Goal: Task Accomplishment & Management: Use online tool/utility

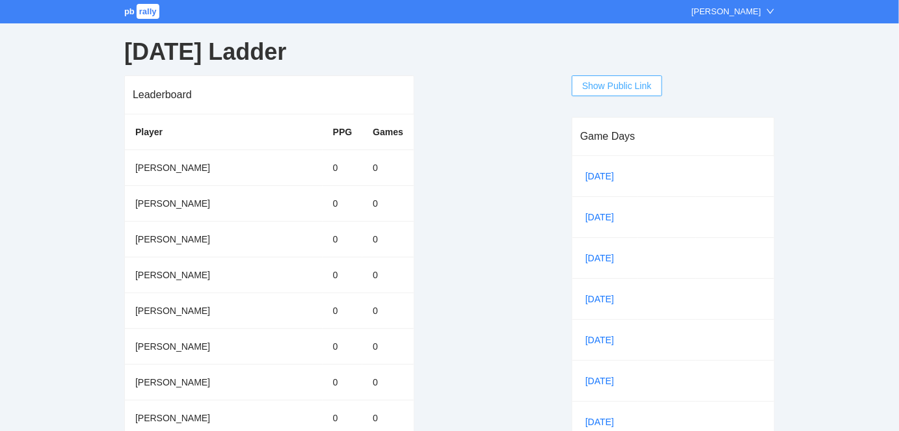
click at [602, 87] on span "Show Public Link" at bounding box center [617, 86] width 70 height 14
click at [418, 80] on div "Leaderboard Player PPG Games [PERSON_NAME] 0 0 [PERSON_NAME] 0 0 [PERSON_NAME] …" at bounding box center [337, 390] width 427 height 631
click at [598, 175] on link "[DATE]" at bounding box center [605, 177] width 44 height 20
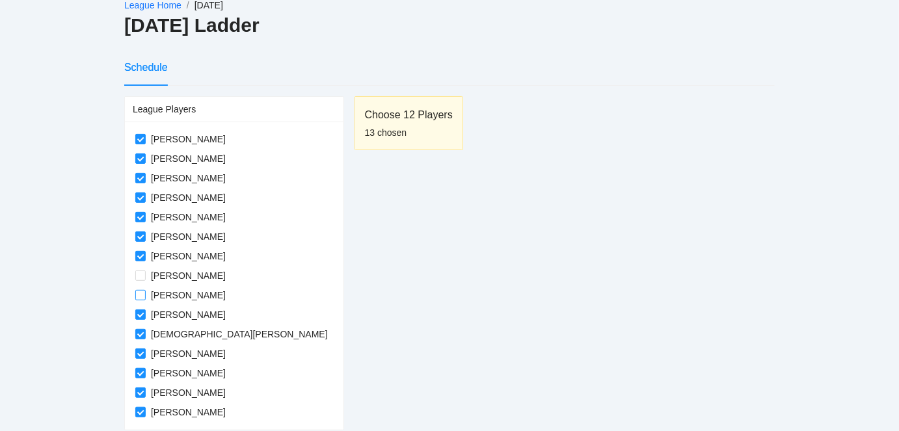
scroll to position [79, 0]
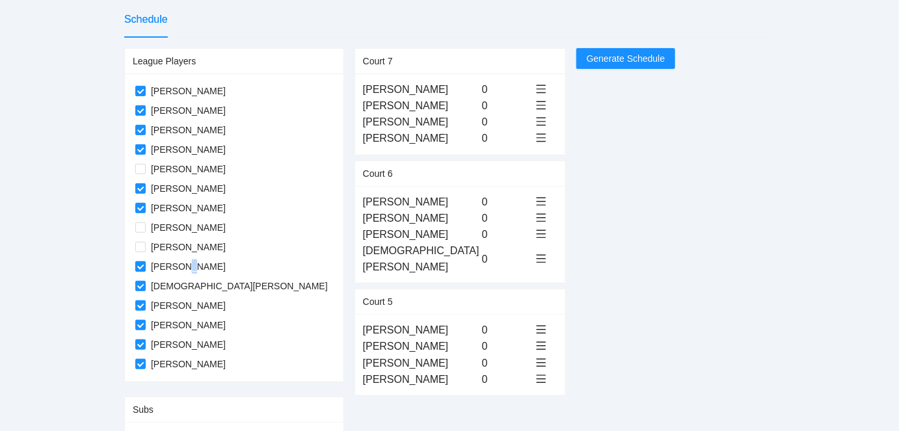
click at [188, 268] on span "[PERSON_NAME]" at bounding box center [188, 267] width 85 height 14
click at [630, 230] on div "League Players Cheryl Tarby Denise Bevans Devonne Lawrason Diane Telencio Donna…" at bounding box center [449, 250] width 651 height 405
drag, startPoint x: 338, startPoint y: 236, endPoint x: 333, endPoint y: 90, distance: 145.8
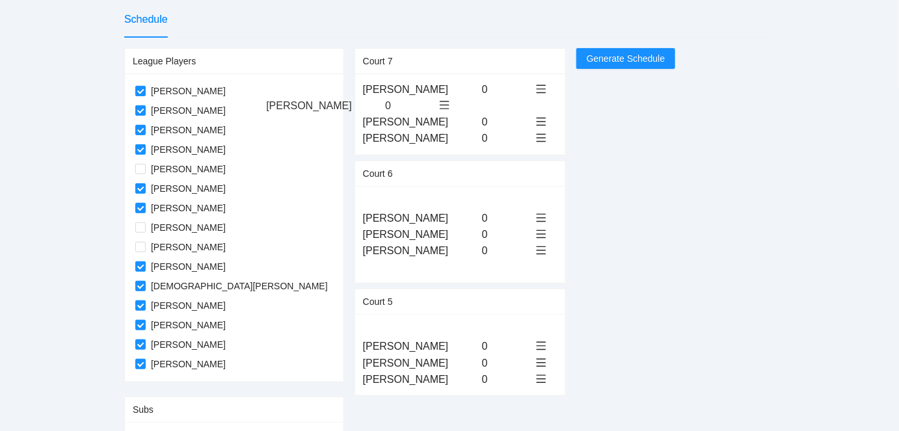
drag, startPoint x: 315, startPoint y: 332, endPoint x: 308, endPoint y: 108, distance: 223.9
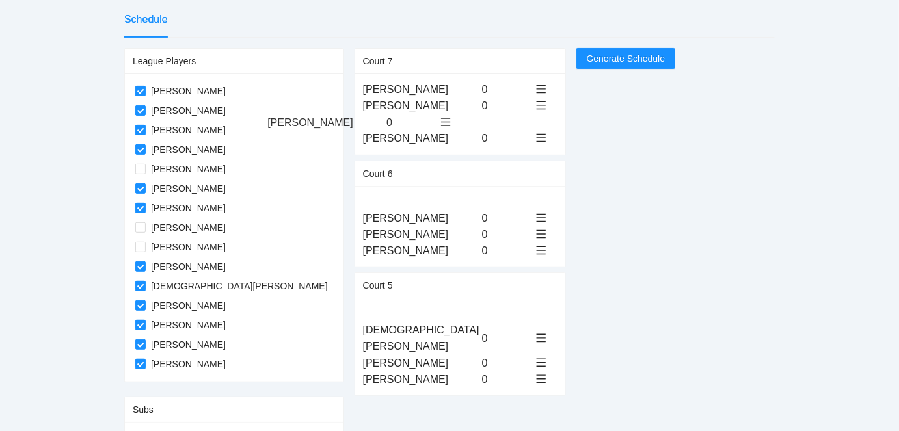
drag, startPoint x: 312, startPoint y: 332, endPoint x: 307, endPoint y: 126, distance: 206.3
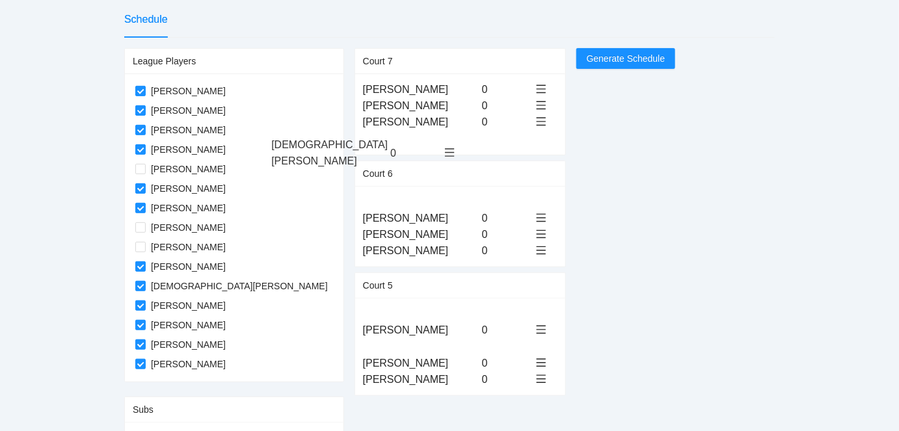
drag, startPoint x: 317, startPoint y: 330, endPoint x: 316, endPoint y: 145, distance: 184.8
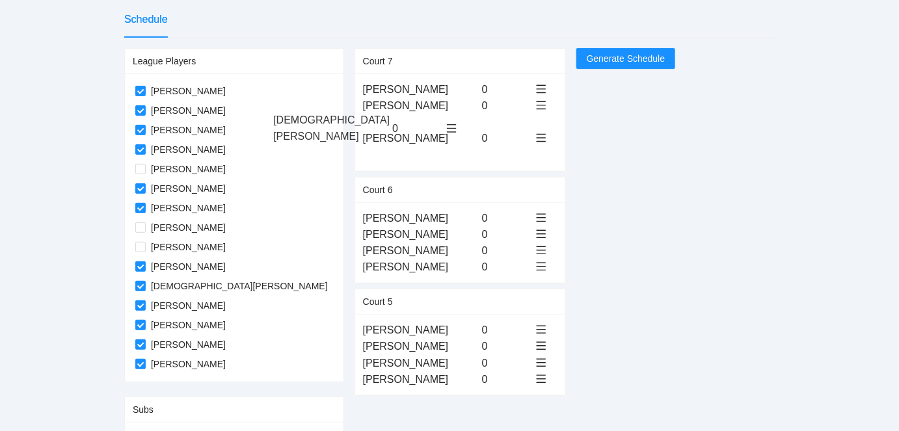
drag, startPoint x: 312, startPoint y: 137, endPoint x: 313, endPoint y: 119, distance: 18.2
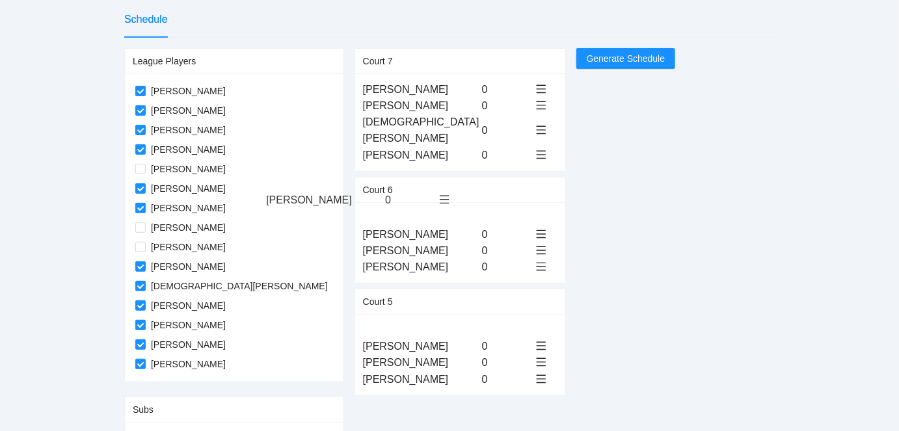
drag, startPoint x: 319, startPoint y: 361, endPoint x: 313, endPoint y: 202, distance: 158.8
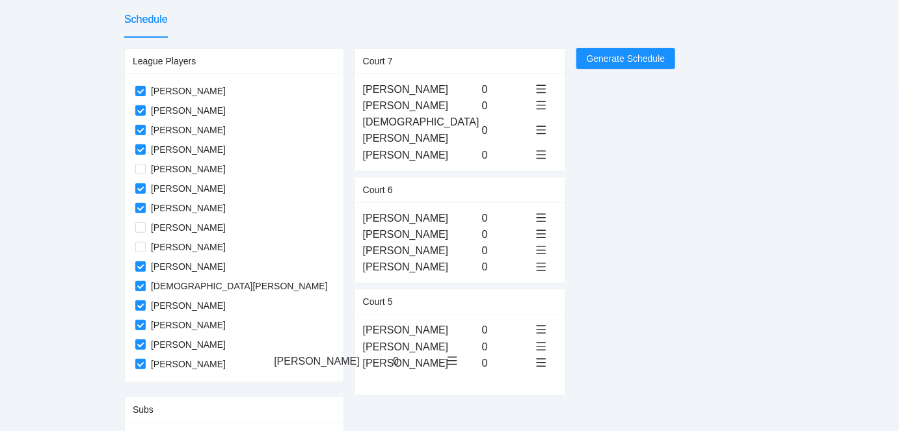
drag, startPoint x: 321, startPoint y: 235, endPoint x: 322, endPoint y: 364, distance: 128.8
drag, startPoint x: 314, startPoint y: 235, endPoint x: 319, endPoint y: 361, distance: 126.3
click at [587, 58] on span "Generate Schedule" at bounding box center [626, 58] width 79 height 14
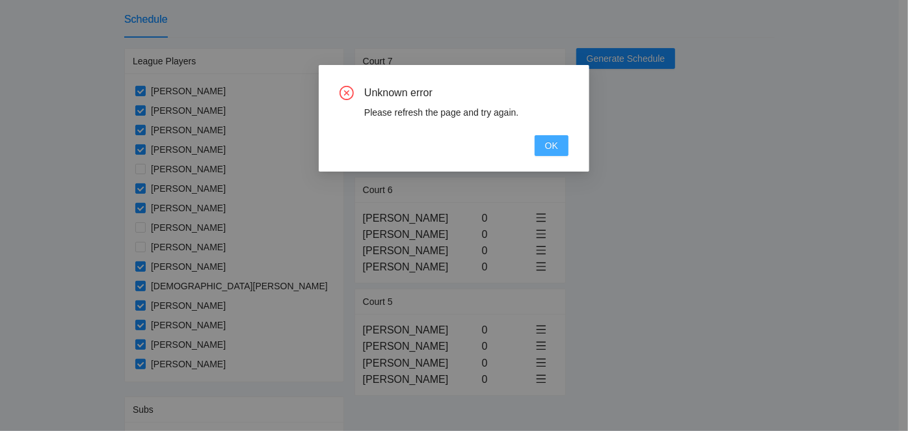
click at [546, 148] on span "OK" at bounding box center [551, 146] width 13 height 14
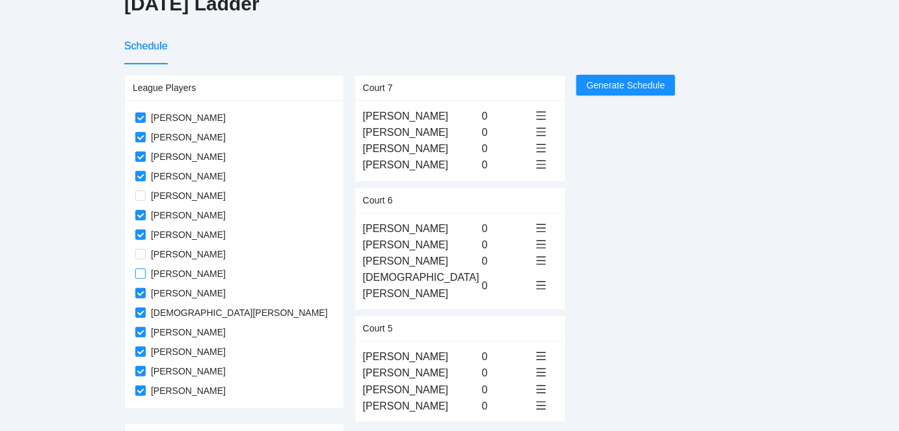
scroll to position [32, 0]
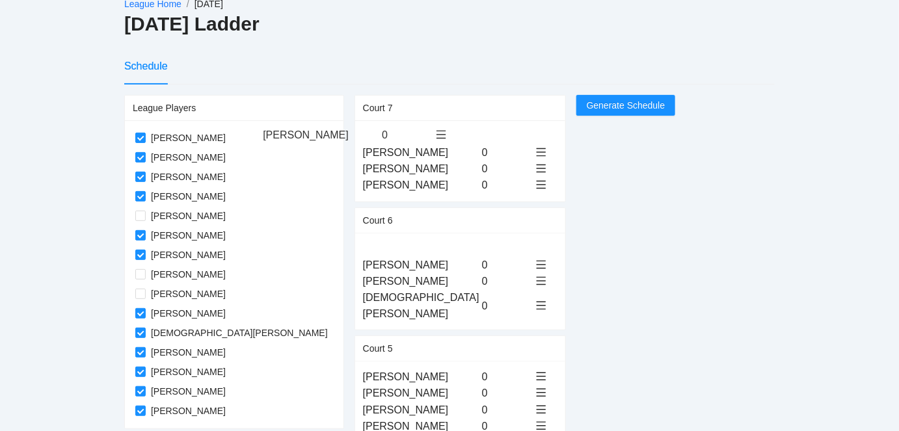
drag, startPoint x: 306, startPoint y: 281, endPoint x: 297, endPoint y: 132, distance: 149.2
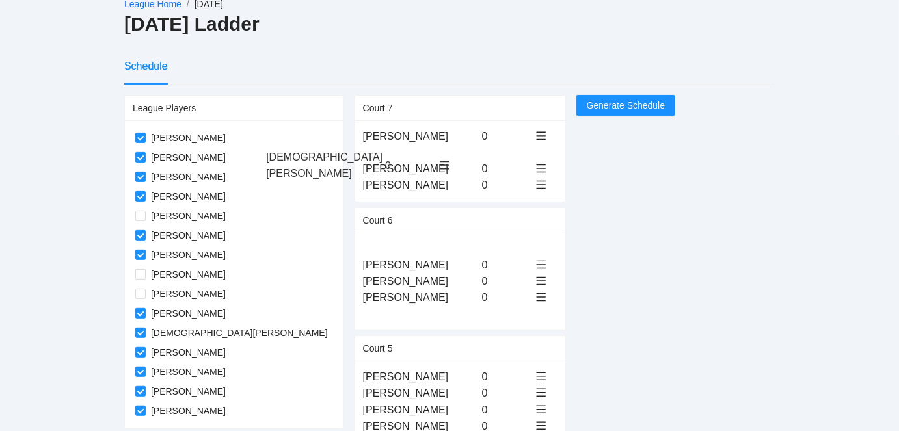
drag, startPoint x: 312, startPoint y: 297, endPoint x: 305, endPoint y: 156, distance: 140.7
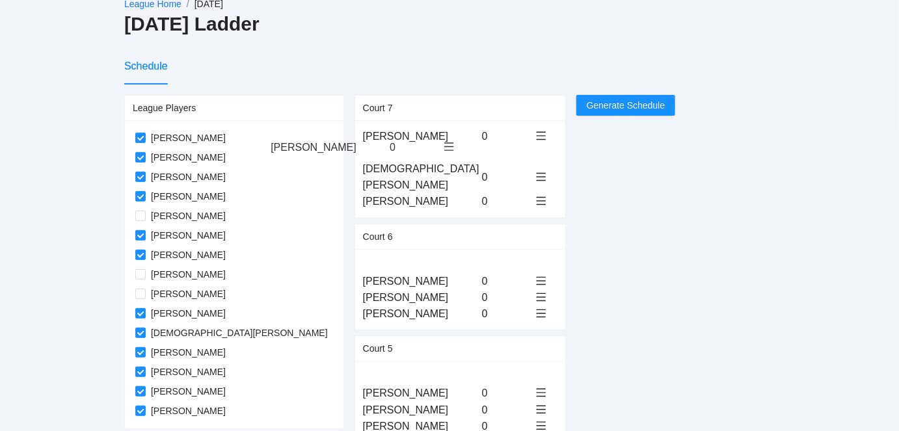
drag, startPoint x: 310, startPoint y: 379, endPoint x: 308, endPoint y: 150, distance: 229.0
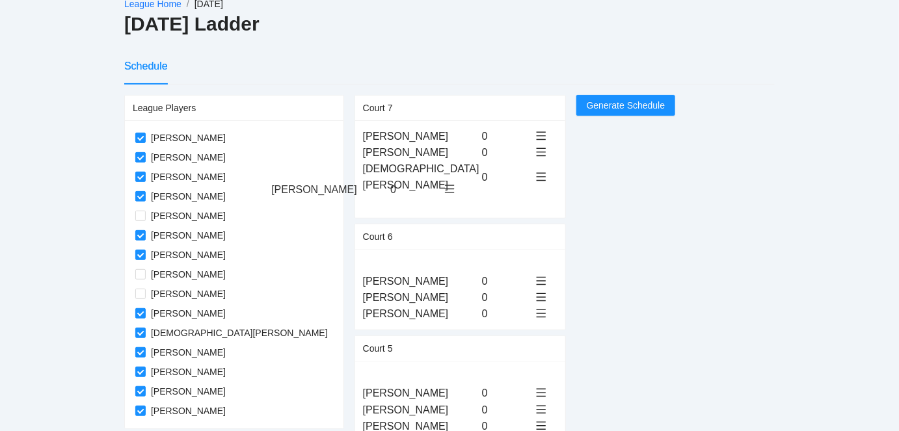
drag, startPoint x: 304, startPoint y: 377, endPoint x: 303, endPoint y: 189, distance: 187.4
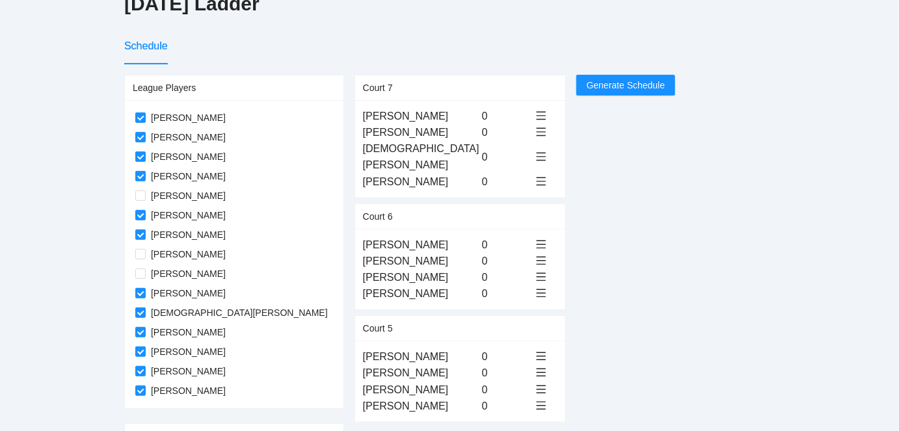
scroll to position [72, 0]
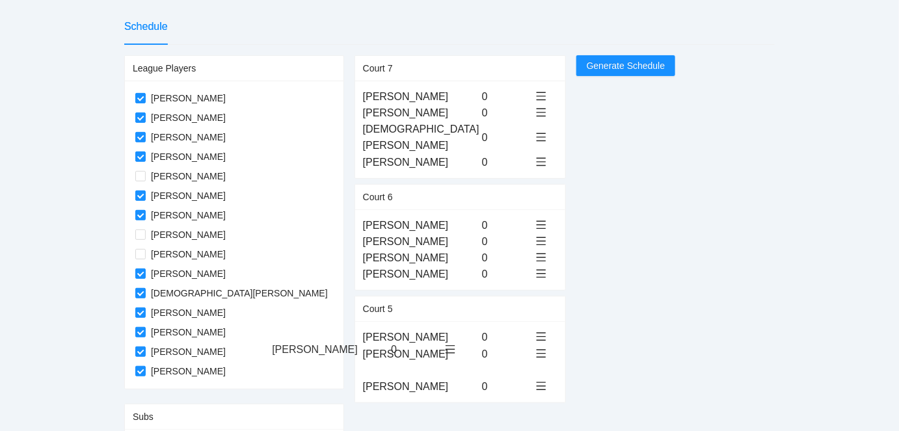
drag, startPoint x: 316, startPoint y: 319, endPoint x: 315, endPoint y: 353, distance: 33.2
drag, startPoint x: 305, startPoint y: 226, endPoint x: 310, endPoint y: 336, distance: 110.0
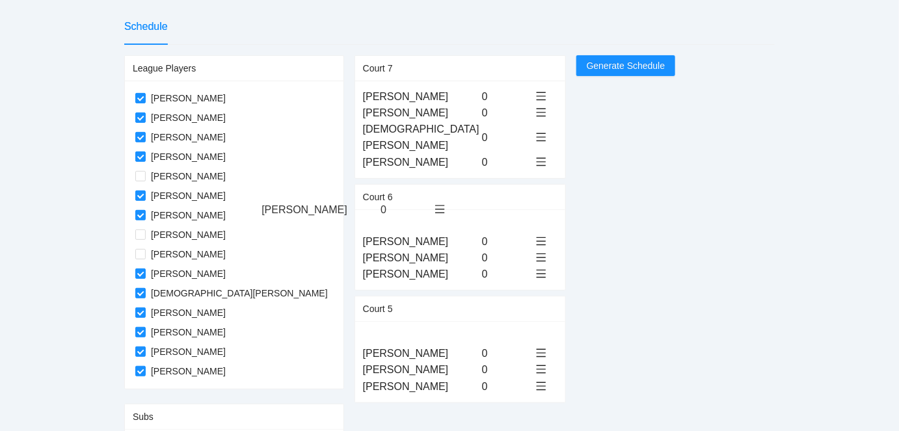
drag, startPoint x: 315, startPoint y: 371, endPoint x: 306, endPoint y: 208, distance: 162.9
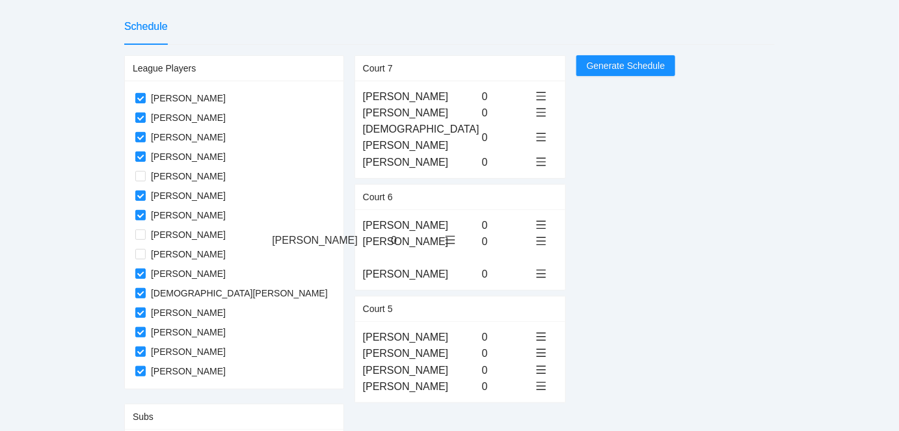
drag, startPoint x: 319, startPoint y: 256, endPoint x: 319, endPoint y: 239, distance: 16.3
click at [587, 65] on span "Generate Schedule" at bounding box center [626, 66] width 79 height 14
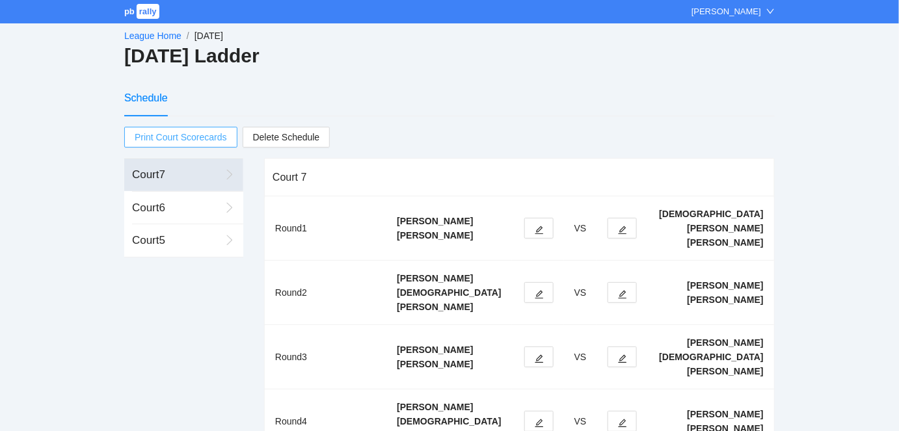
click at [175, 137] on span "Print Court Scorecards" at bounding box center [181, 138] width 92 height 20
